Goal: Transaction & Acquisition: Download file/media

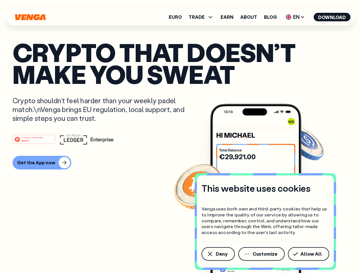
click at [180, 137] on div "#1 PRODUCT OF THE MONTH Web3" at bounding box center [180, 139] width 334 height 10
click at [217, 254] on span "Deny" at bounding box center [221, 254] width 12 height 5
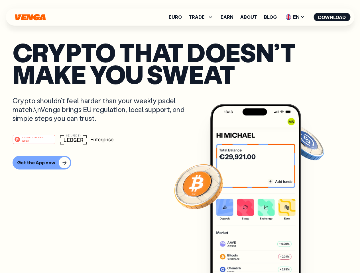
click at [262, 254] on img at bounding box center [255, 199] width 91 height 191
click at [309, 254] on article "Crypto that doesn’t make you sweat Crypto shouldn’t feel harder than your weekl…" at bounding box center [180, 147] width 334 height 213
click at [203, 17] on span "TRADE" at bounding box center [196, 17] width 16 height 5
click at [295, 17] on span "EN" at bounding box center [294, 17] width 23 height 9
click at [332, 17] on button "Download" at bounding box center [331, 17] width 37 height 9
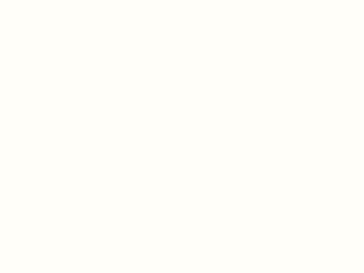
click at [180, 0] on html "This website uses cookies Venga uses both own and third-party cookies that help…" at bounding box center [182, 0] width 364 height 0
click at [41, 0] on html "This website uses cookies Venga uses both own and third-party cookies that help…" at bounding box center [182, 0] width 364 height 0
click at [35, 0] on html "This website uses cookies Venga uses both own and third-party cookies that help…" at bounding box center [182, 0] width 364 height 0
